Goal: Book appointment/travel/reservation

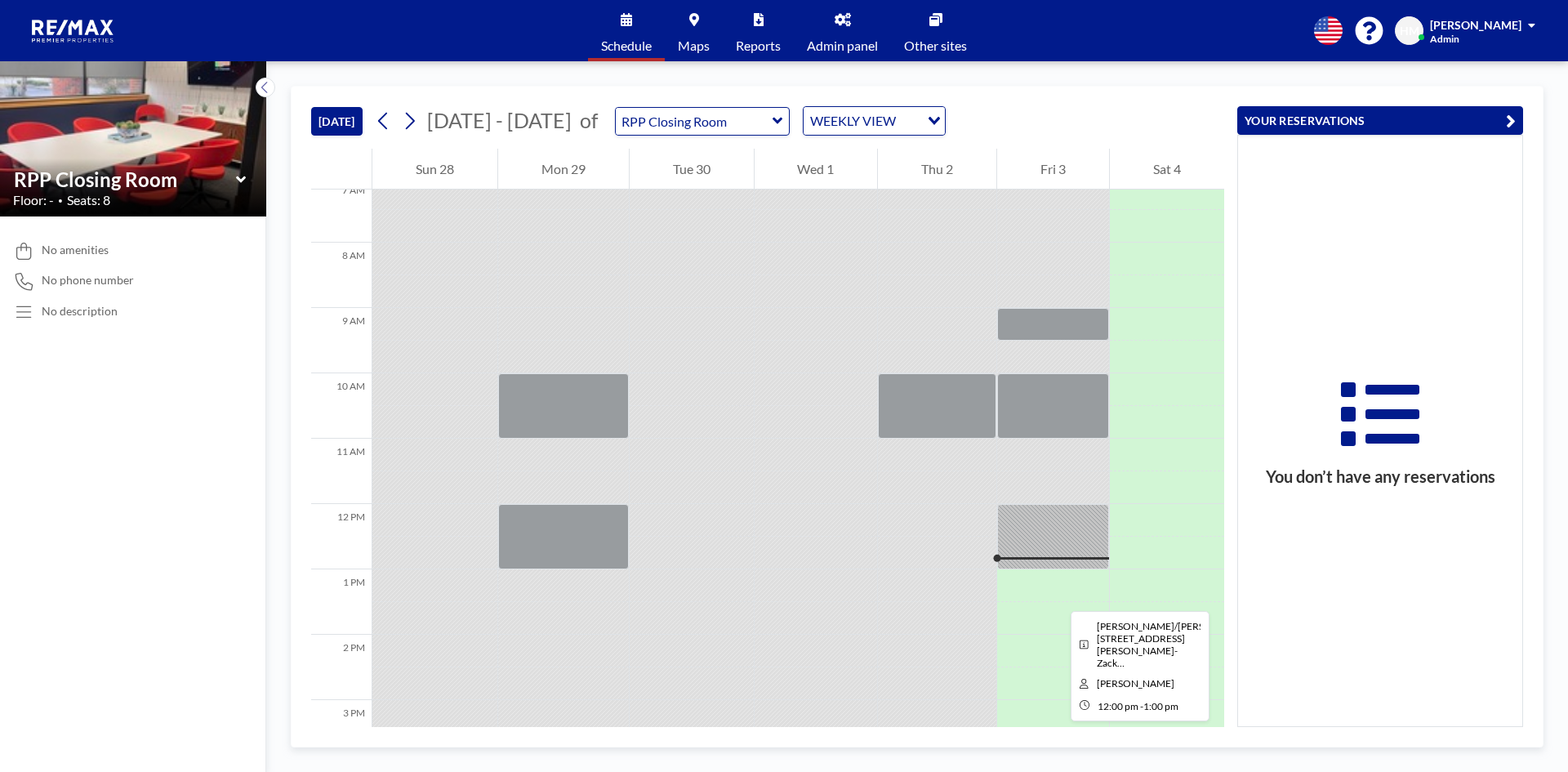
scroll to position [572, 0]
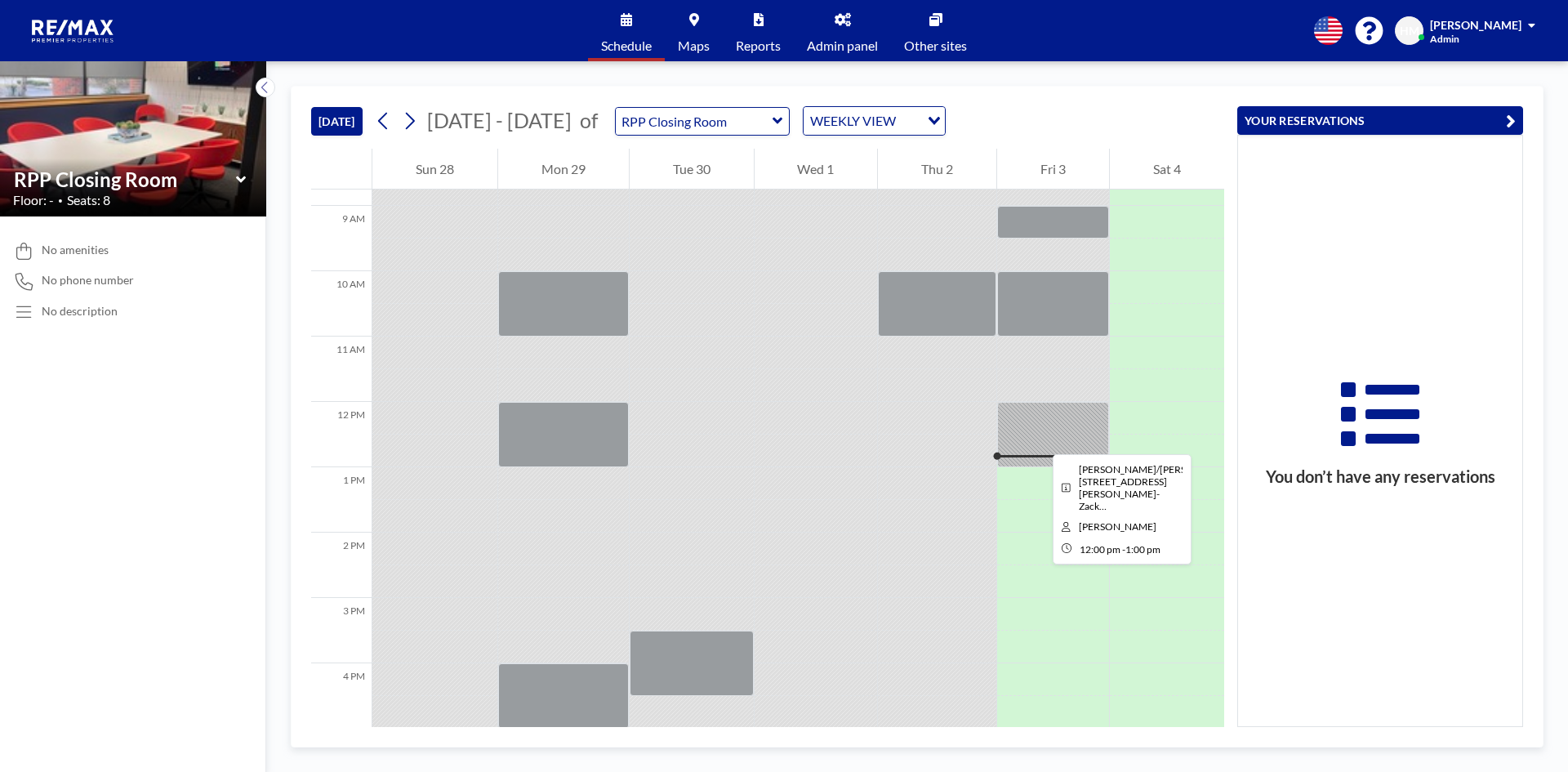
click at [1039, 440] on div at bounding box center [1053, 435] width 112 height 66
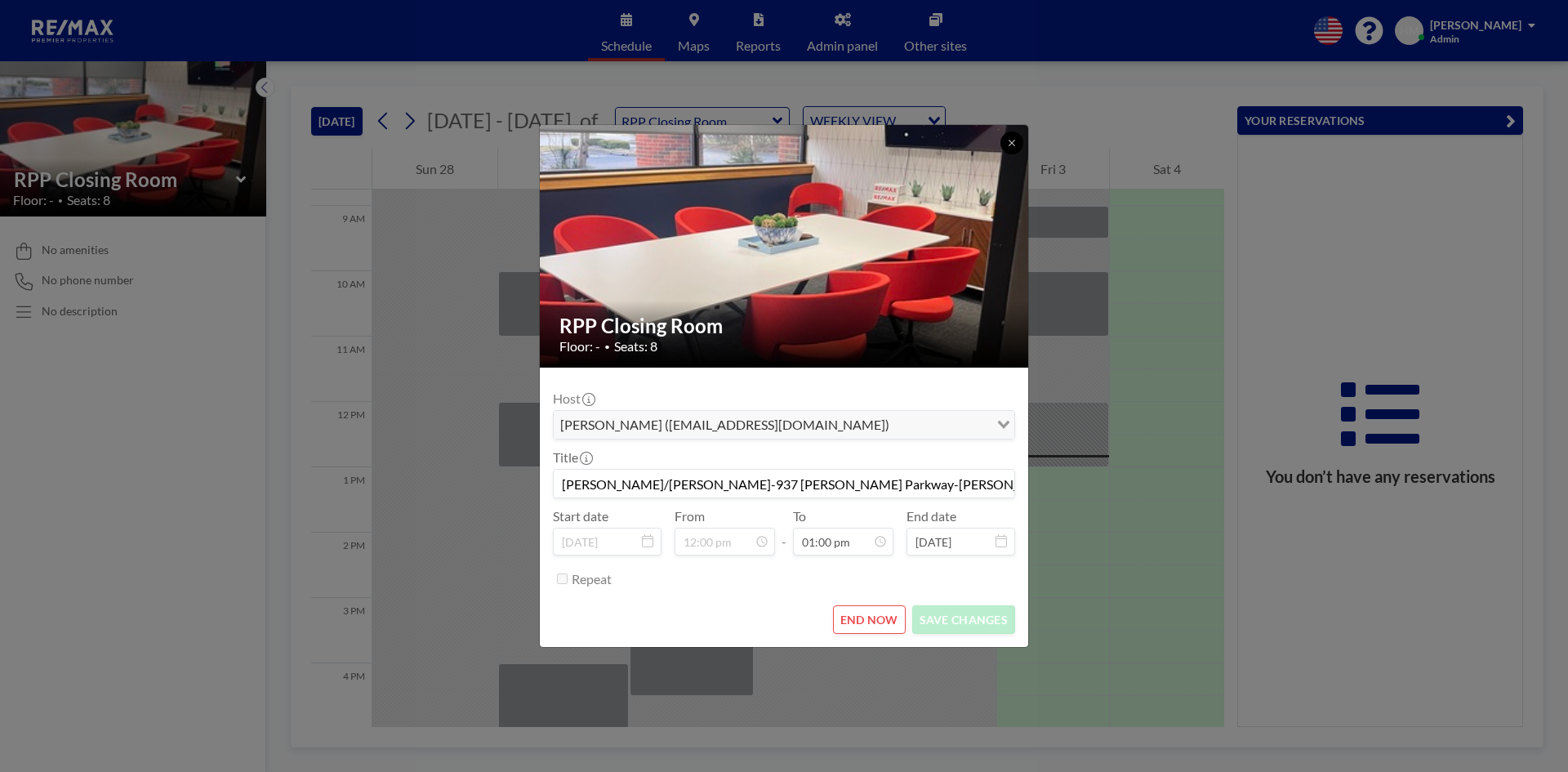
click at [1005, 148] on button at bounding box center [1011, 142] width 23 height 23
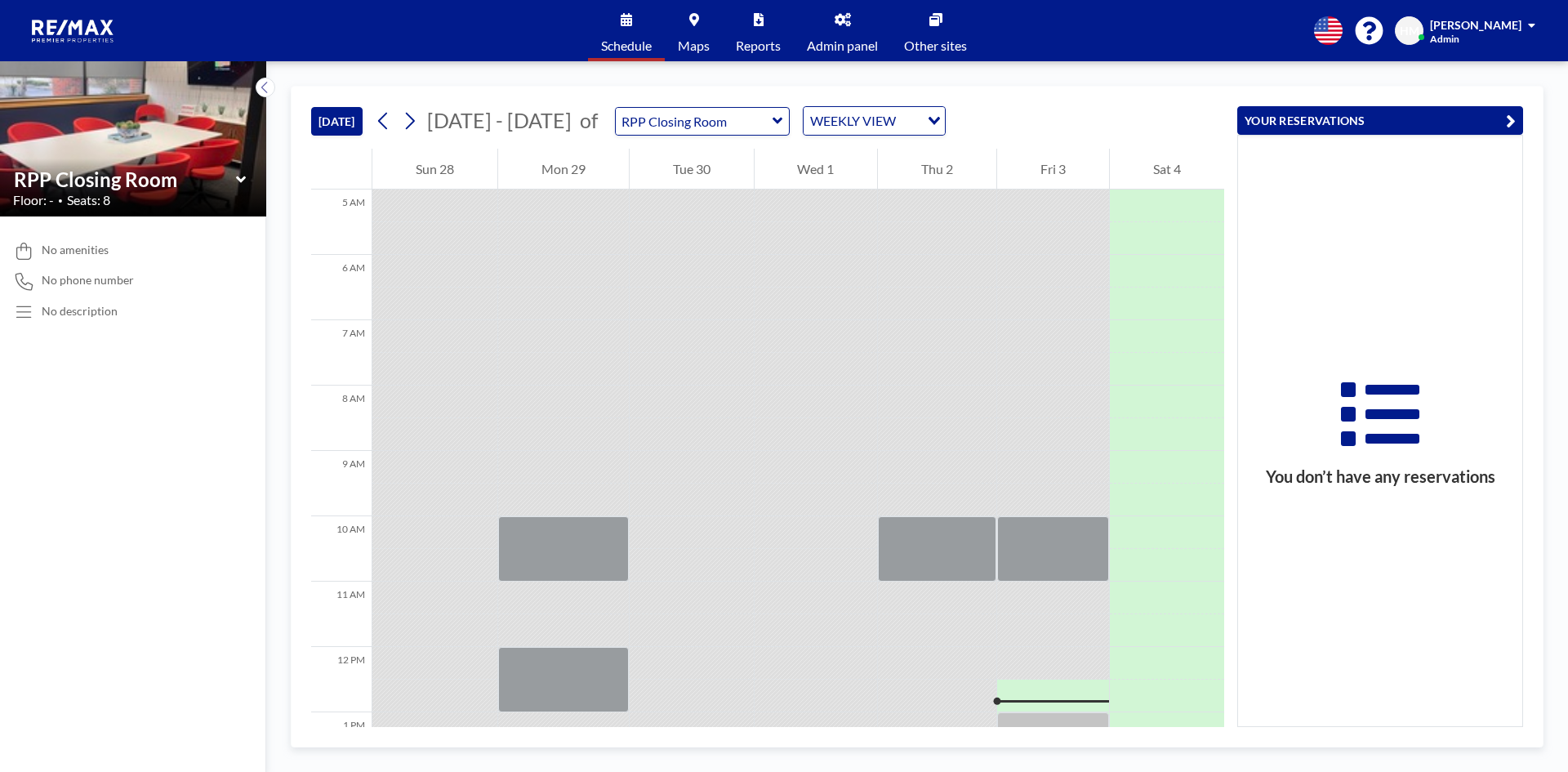
scroll to position [572, 0]
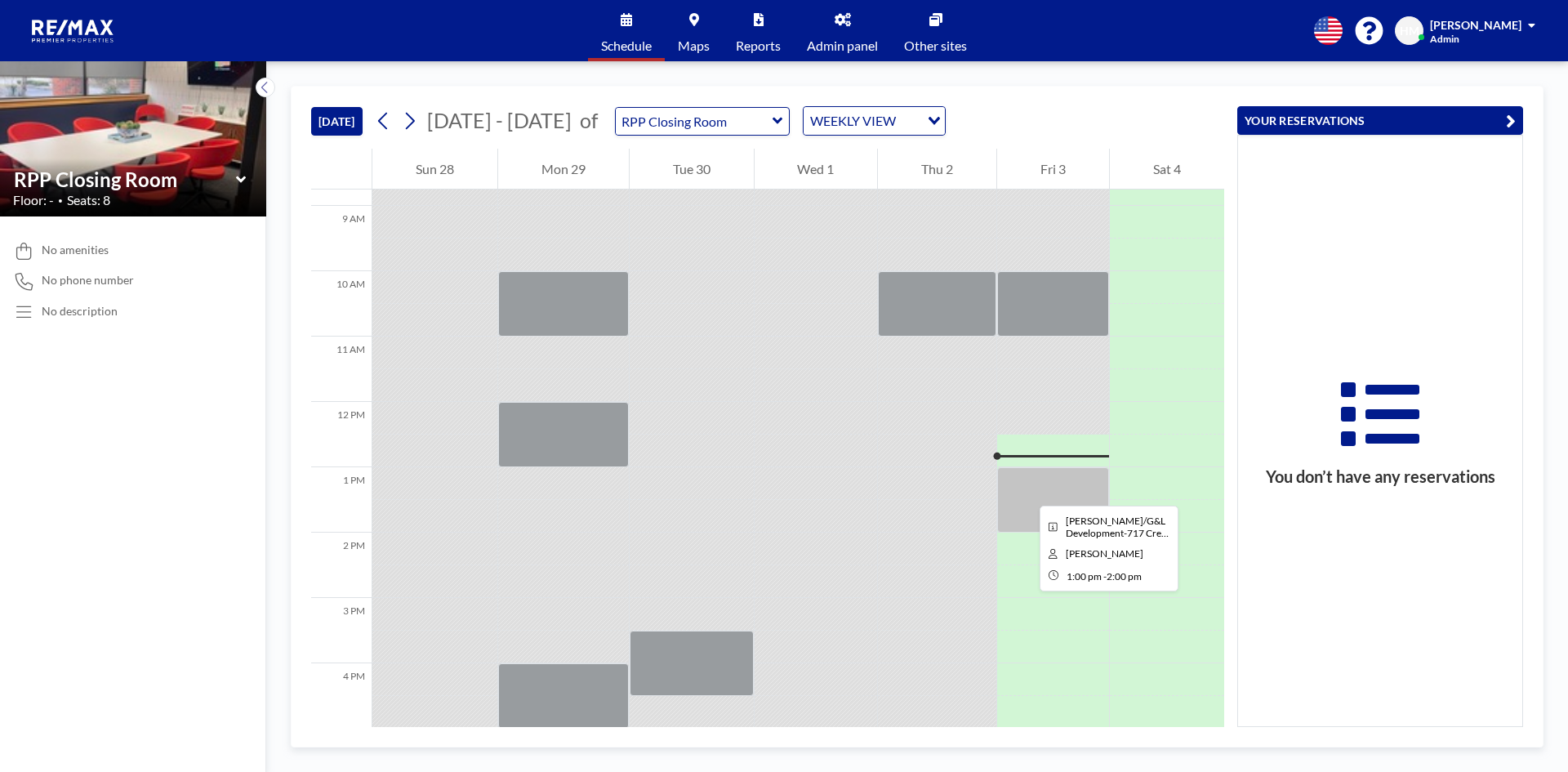
click at [1027, 489] on div at bounding box center [1053, 499] width 112 height 66
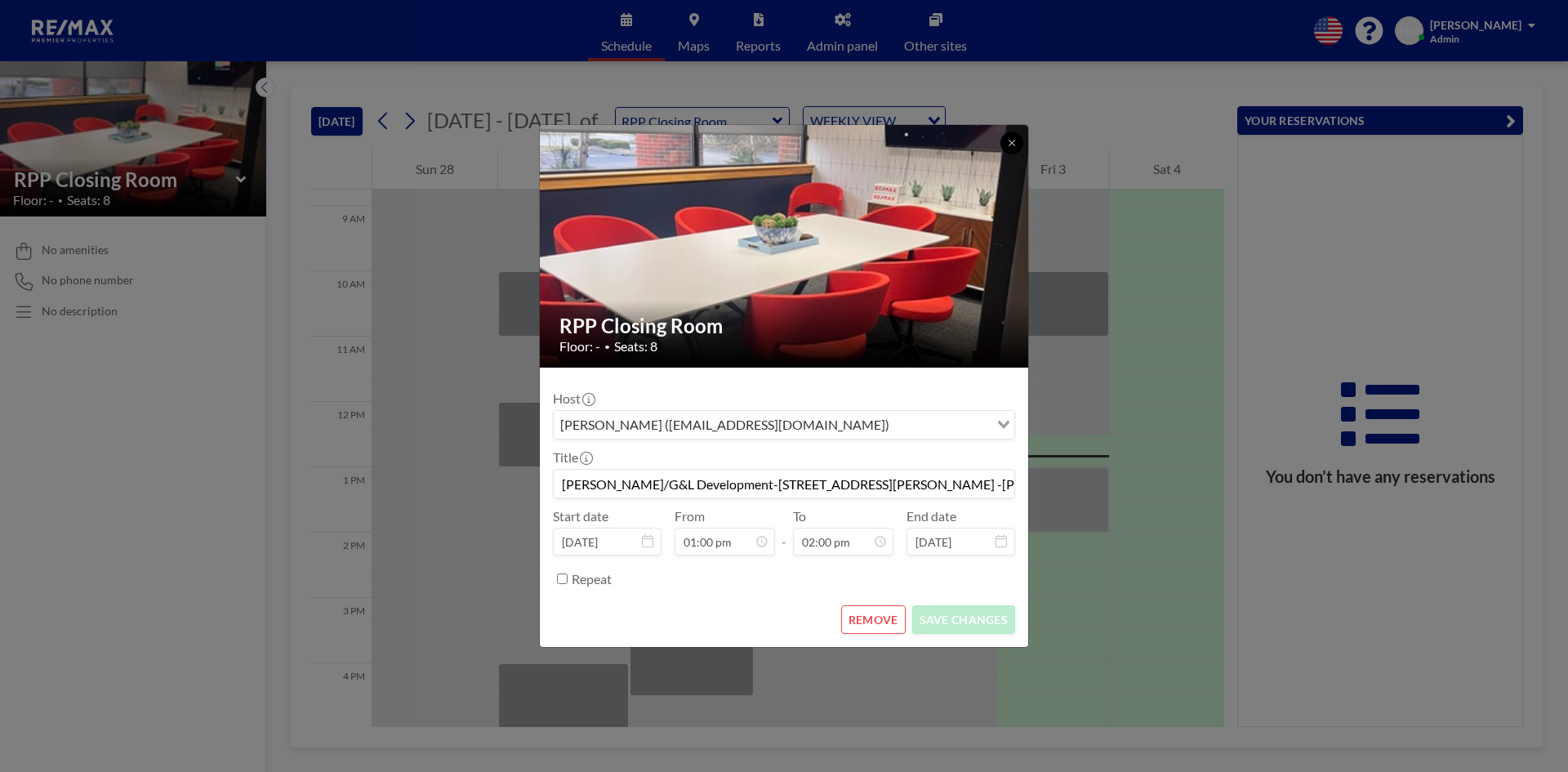
click at [1007, 139] on icon at bounding box center [1012, 143] width 10 height 10
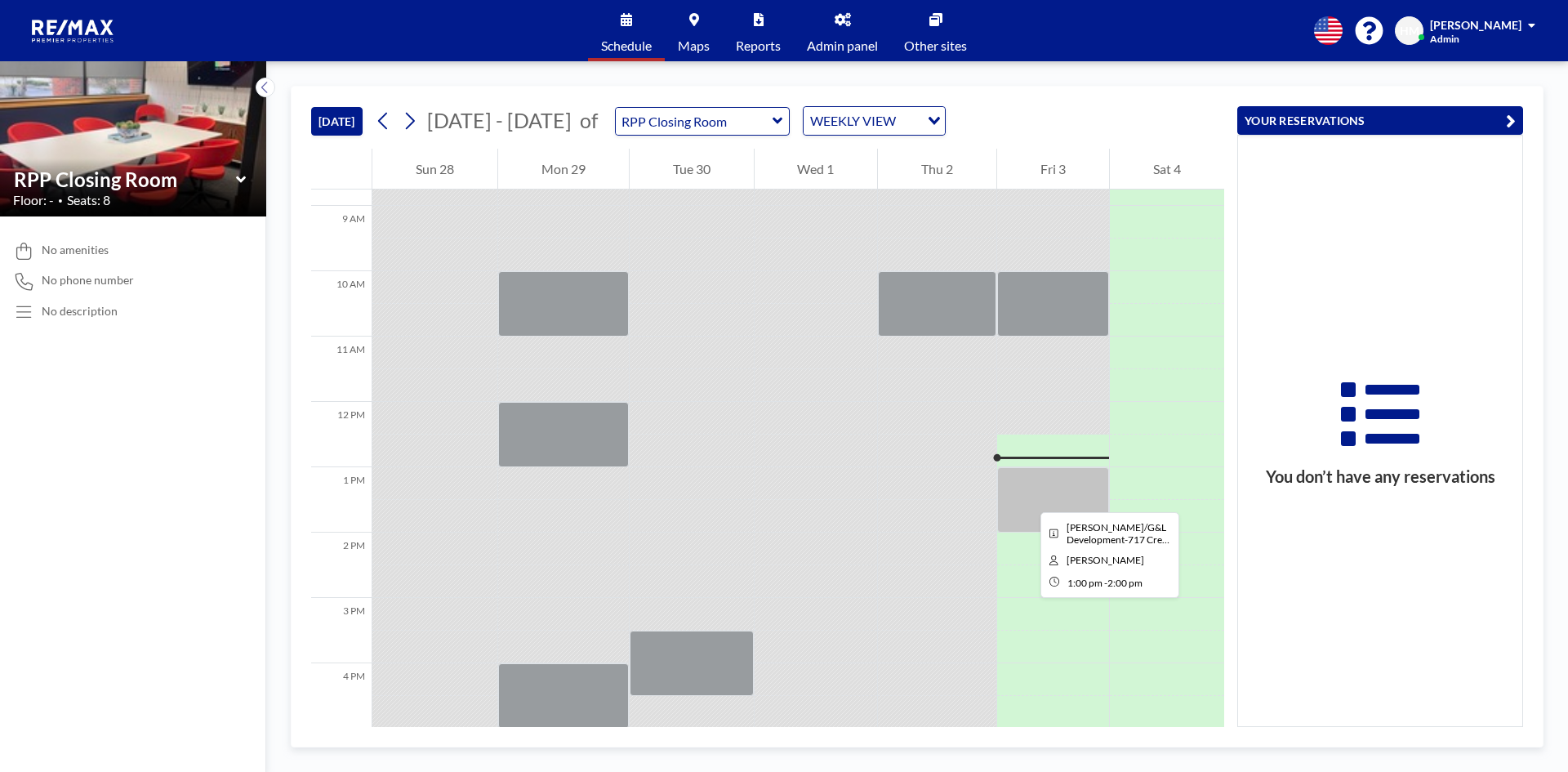
click at [1027, 498] on div at bounding box center [1053, 499] width 112 height 66
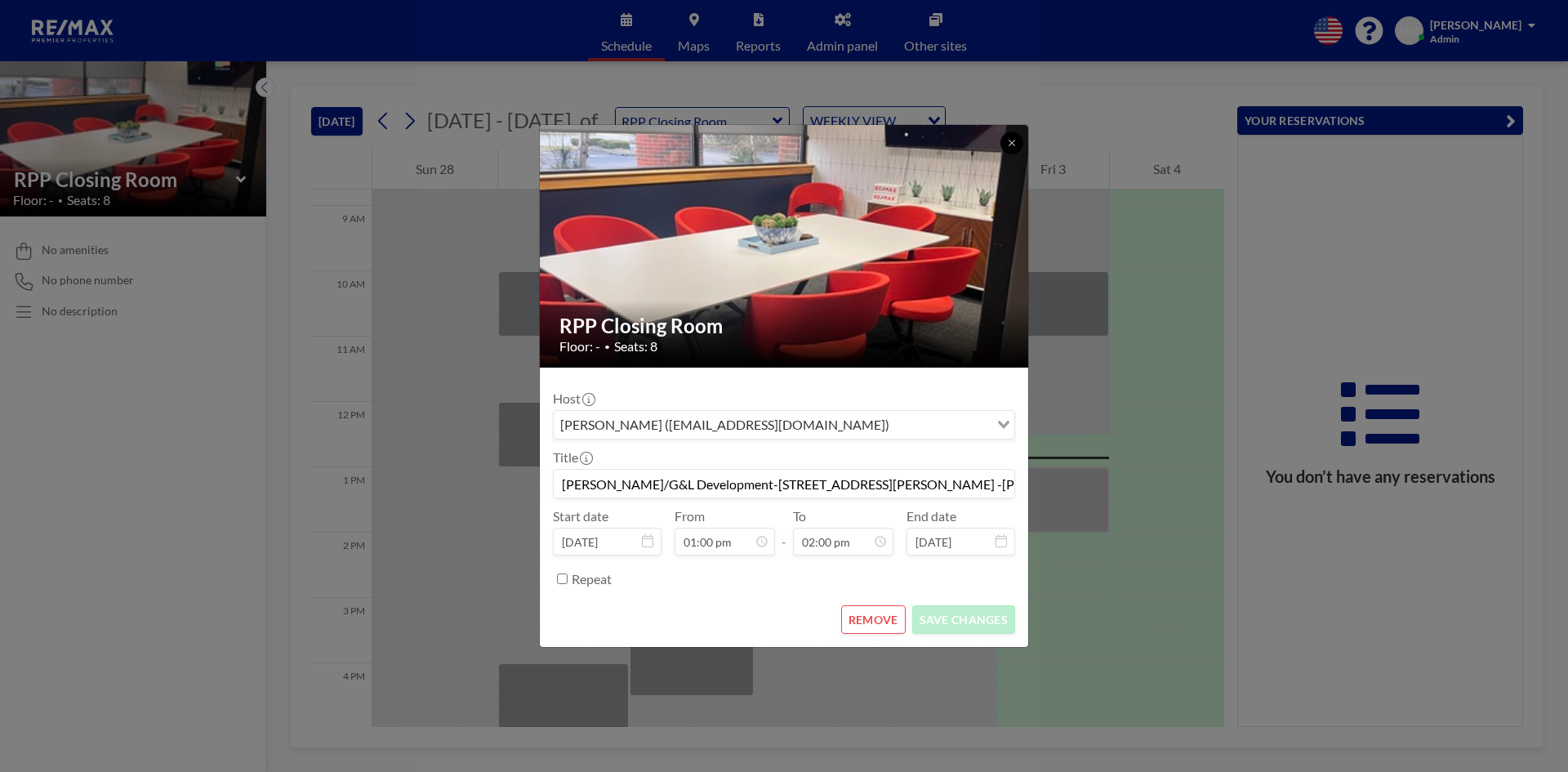
click at [1011, 135] on button at bounding box center [1011, 142] width 23 height 23
